Goal: Information Seeking & Learning: Learn about a topic

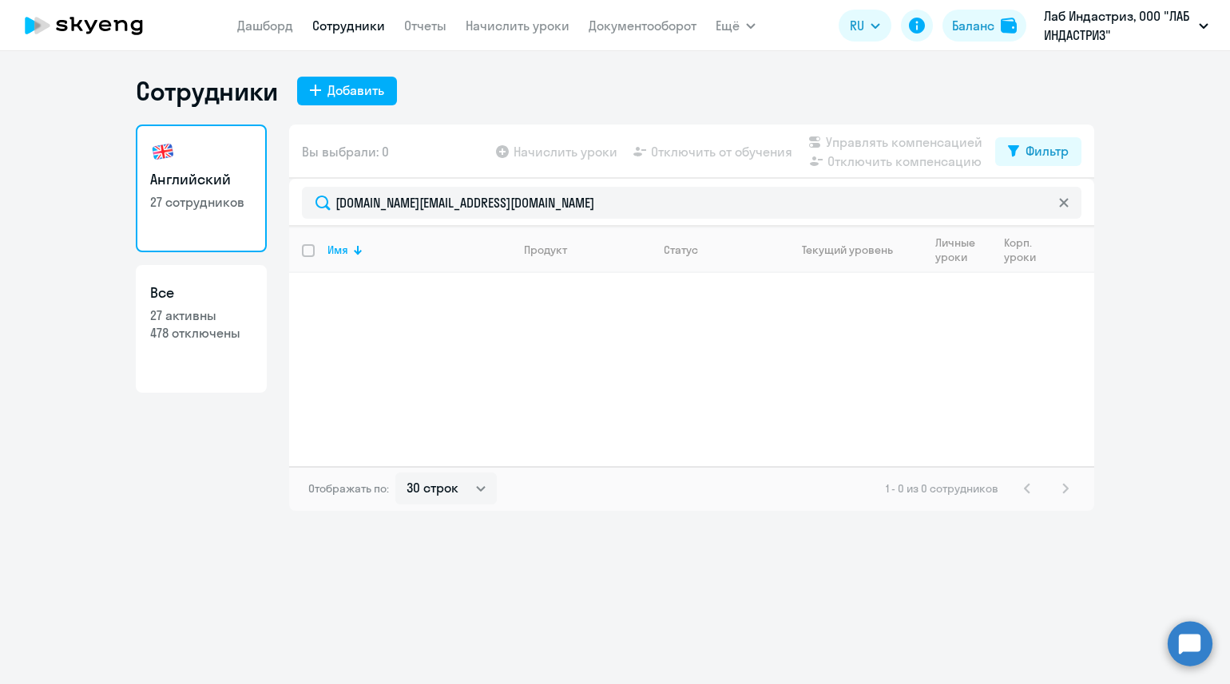
select select "30"
click at [283, 34] on app-menu-item-link "Дашборд" at bounding box center [265, 26] width 56 height 20
click at [284, 28] on link "Дашборд" at bounding box center [265, 26] width 56 height 16
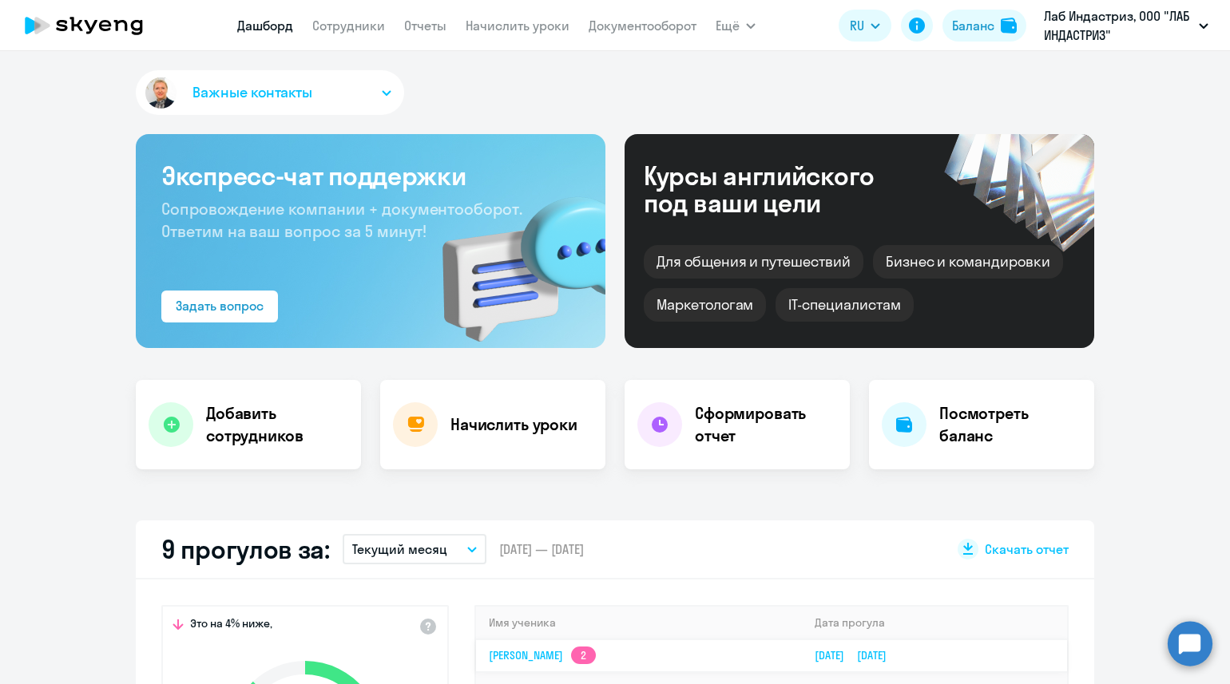
select select "30"
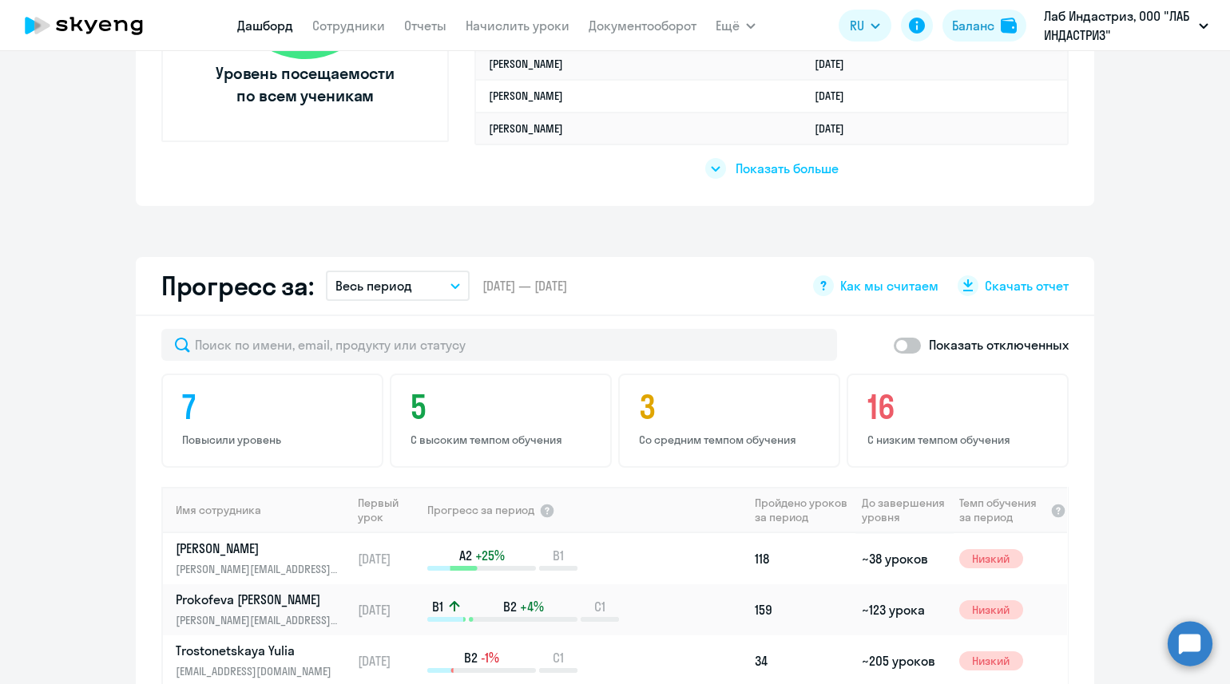
scroll to position [798, 0]
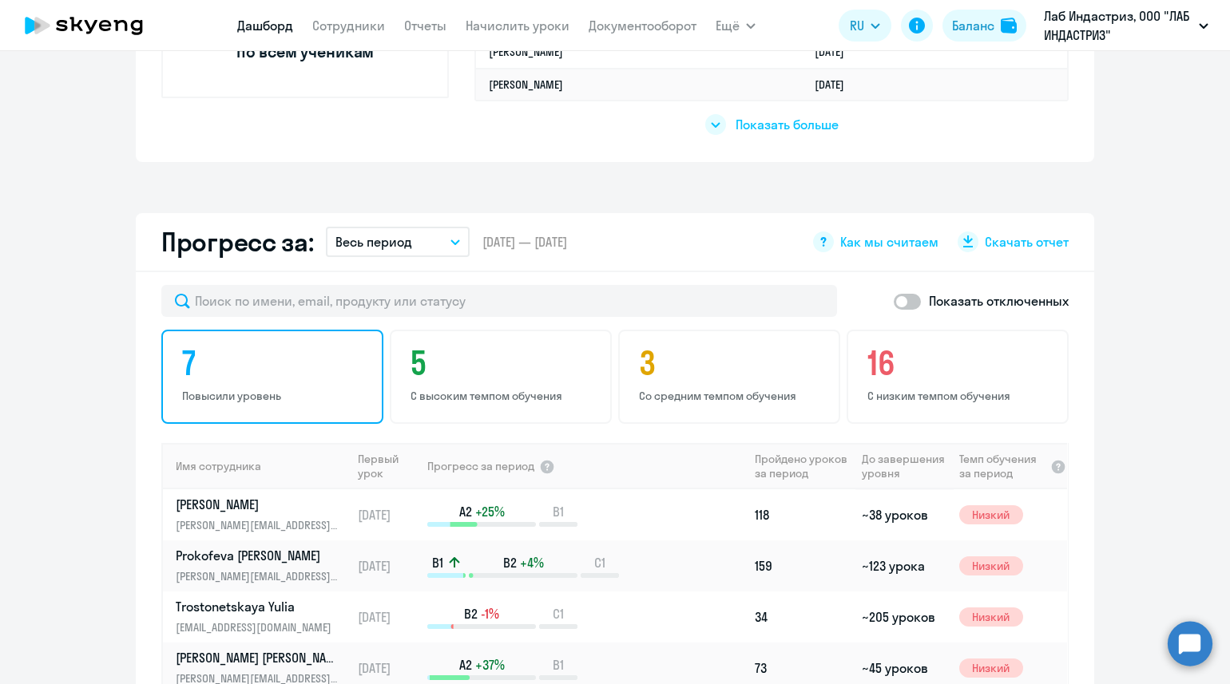
click at [195, 364] on h4 "7" at bounding box center [274, 363] width 185 height 38
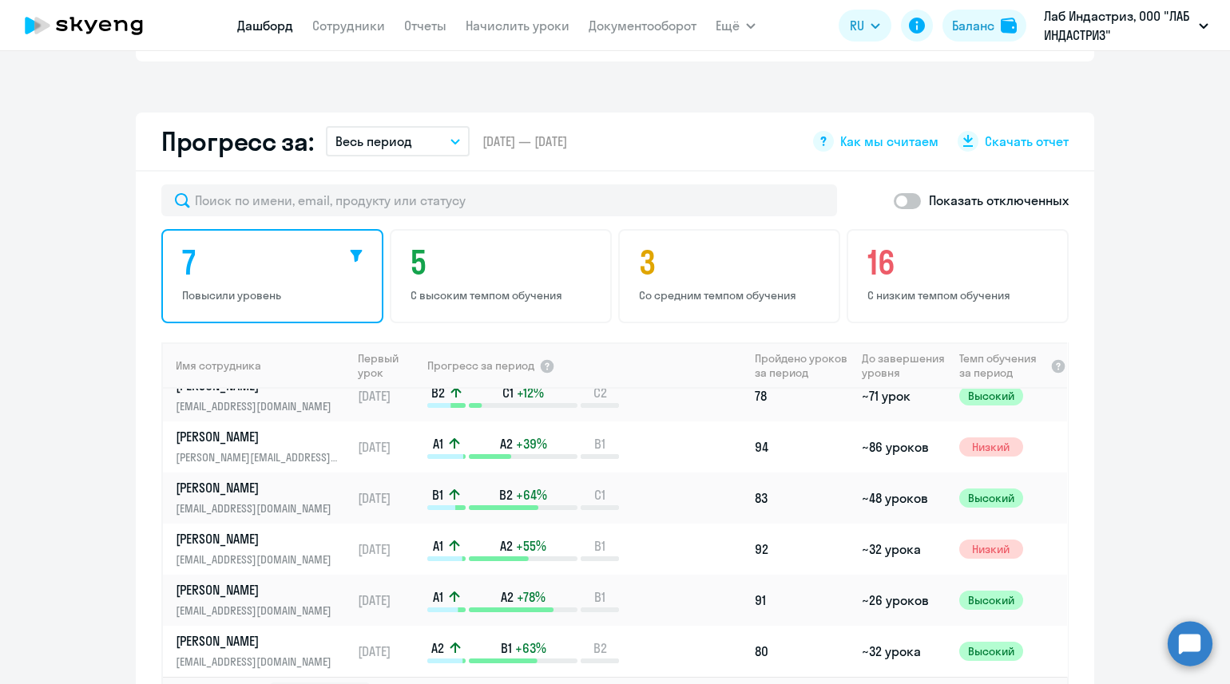
scroll to position [998, 0]
